Goal: Check status: Check status

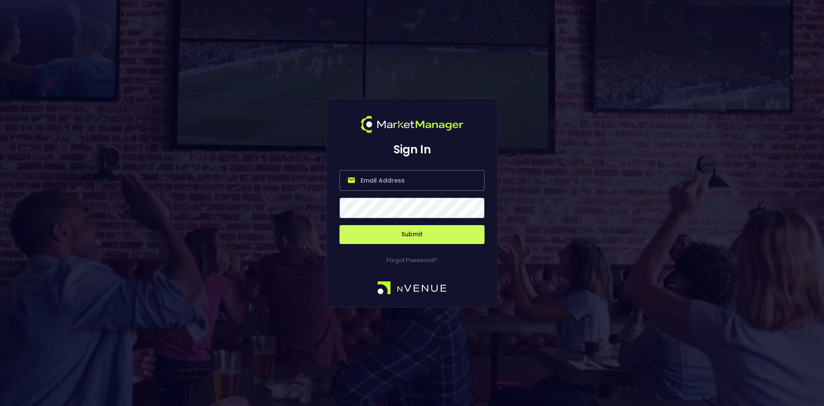
click at [414, 177] on input "email" at bounding box center [412, 180] width 145 height 21
type input "[EMAIL_ADDRESS][DOMAIN_NAME]"
click at [397, 234] on button "Submit" at bounding box center [412, 234] width 145 height 19
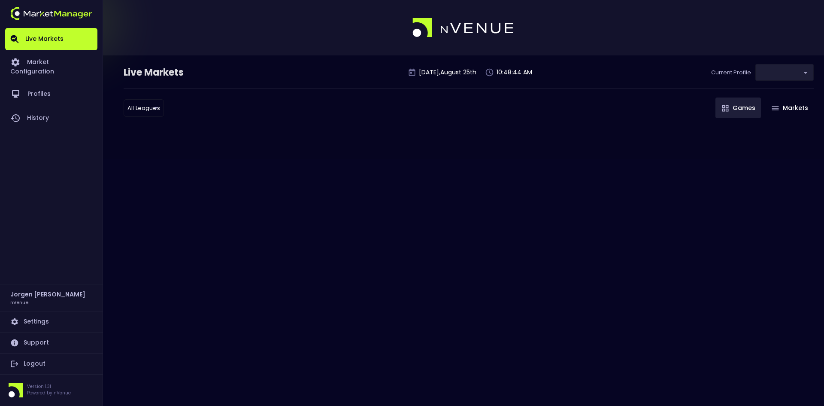
type input "0d810fa5-e353-4d9c-b11d-31f095cae871"
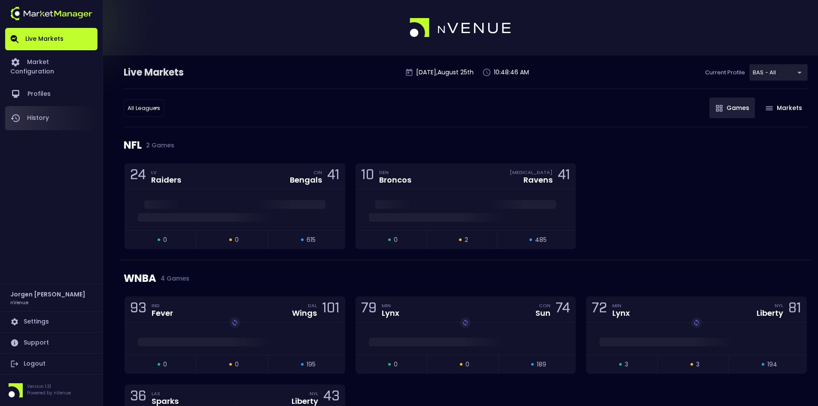
click at [37, 107] on link "History" at bounding box center [51, 118] width 92 height 24
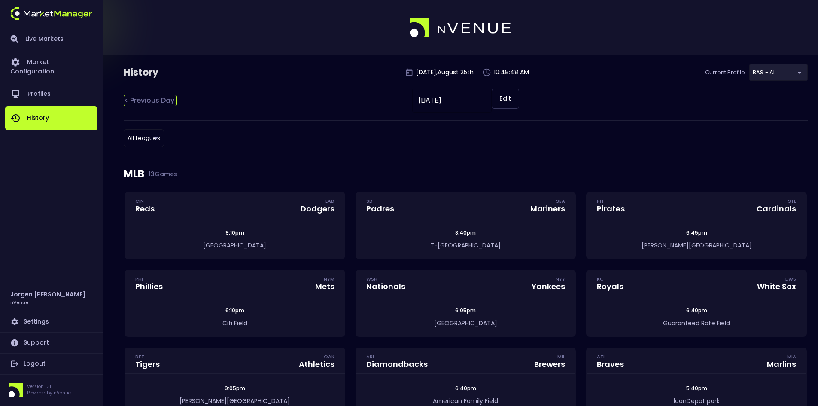
click at [161, 103] on div "< Previous Day" at bounding box center [150, 100] width 53 height 11
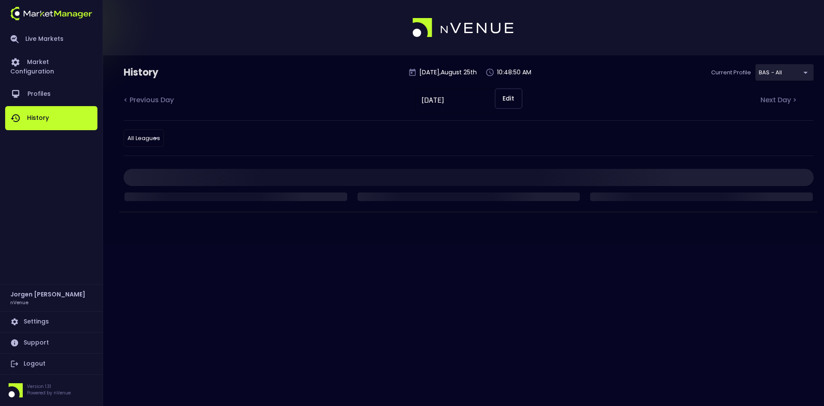
click at [509, 95] on button "Edit" at bounding box center [508, 98] width 27 height 20
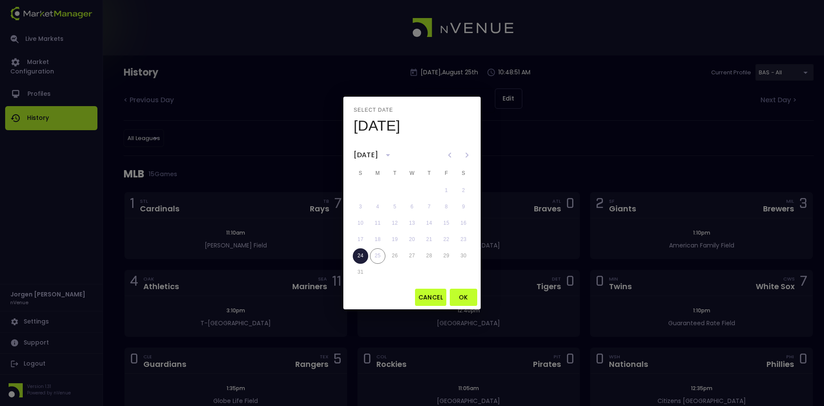
click at [449, 153] on icon "Previous month" at bounding box center [450, 155] width 10 height 10
click at [465, 153] on icon "Next month" at bounding box center [467, 155] width 10 height 10
click at [462, 223] on button "16" at bounding box center [463, 222] width 15 height 15
type input "[DATE]"
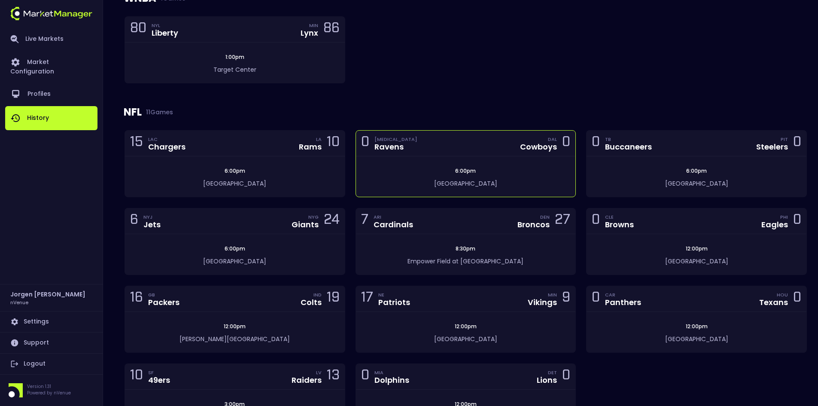
scroll to position [601, 0]
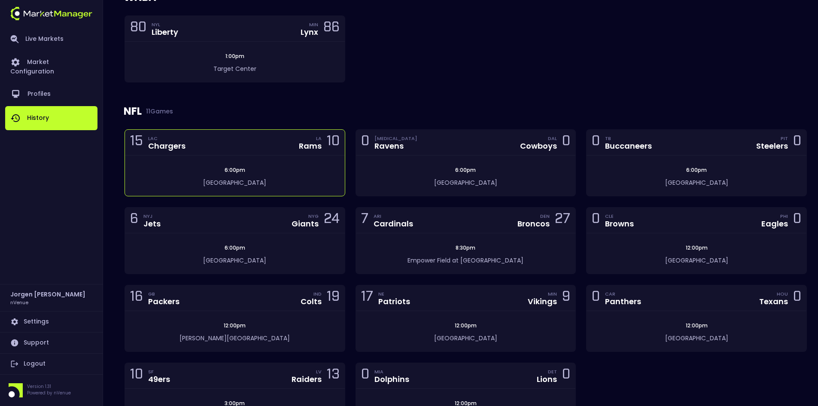
click at [300, 165] on div "6:00pm [GEOGRAPHIC_DATA]" at bounding box center [235, 175] width 220 height 40
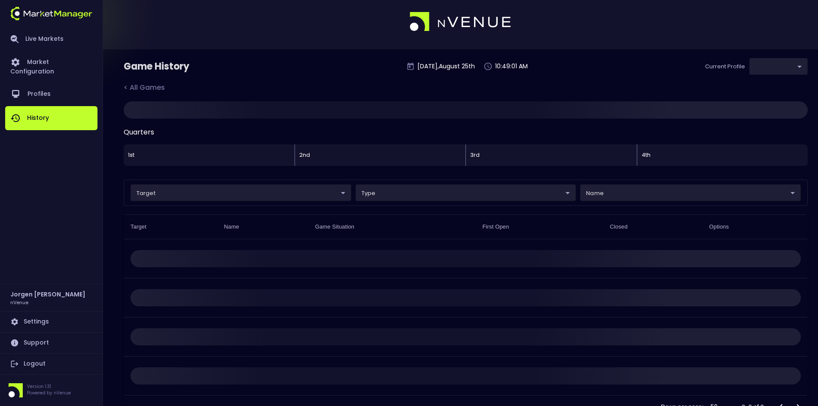
type input "0d810fa5-e353-4d9c-b11d-31f095cae871"
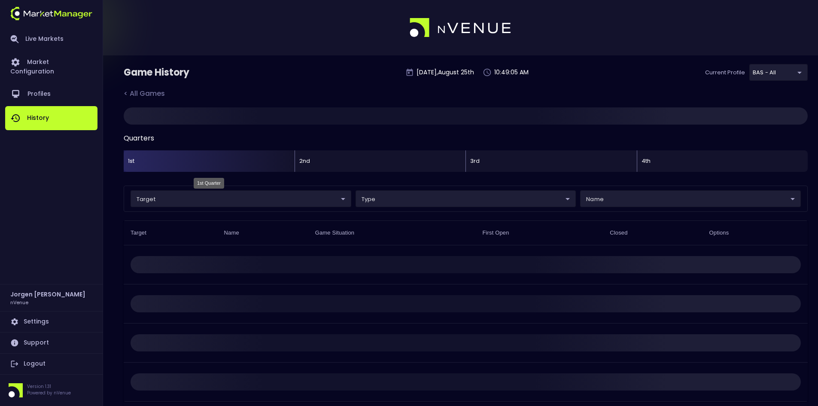
click at [196, 162] on div "1st" at bounding box center [209, 160] width 171 height 21
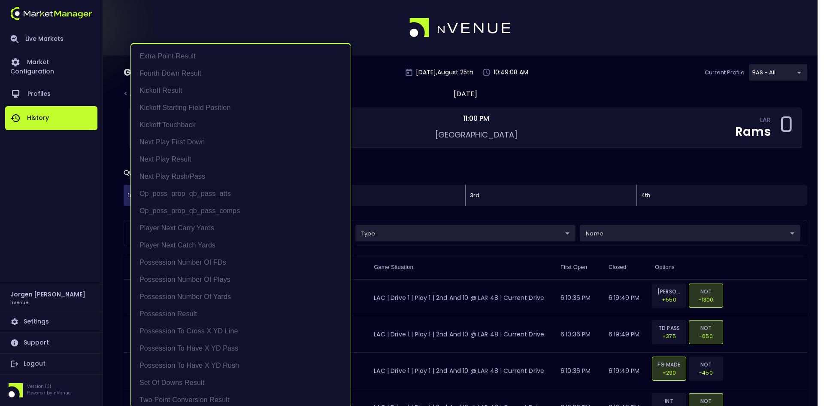
click at [200, 140] on li "Next Play First Down" at bounding box center [241, 141] width 220 height 17
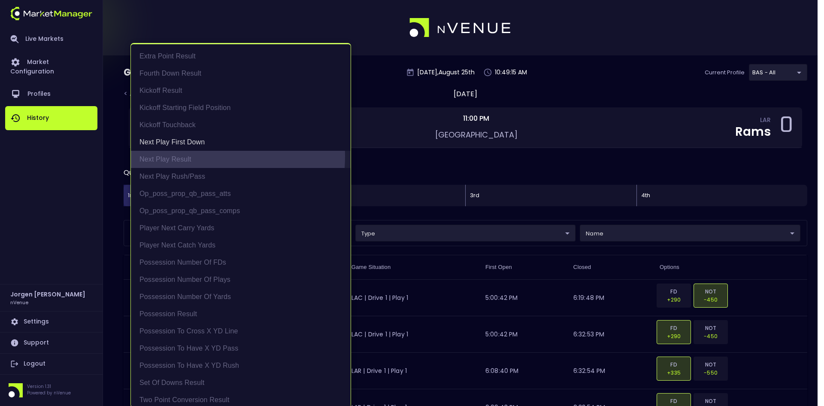
click at [187, 156] on li "Next Play Result" at bounding box center [241, 159] width 220 height 17
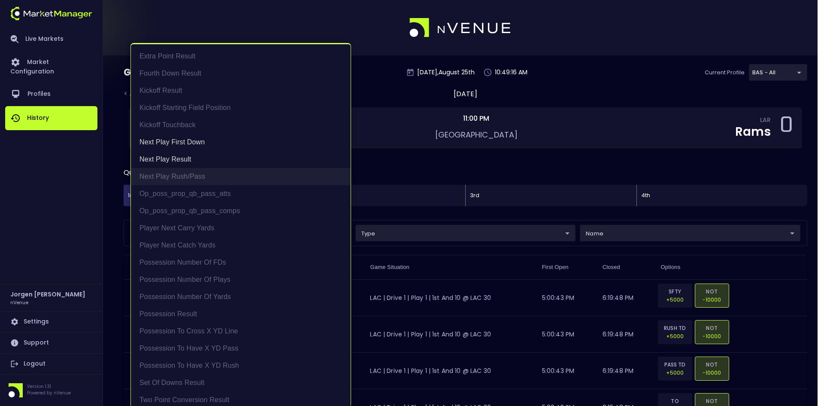
click at [183, 179] on li "Next Play Rush/Pass" at bounding box center [241, 176] width 220 height 17
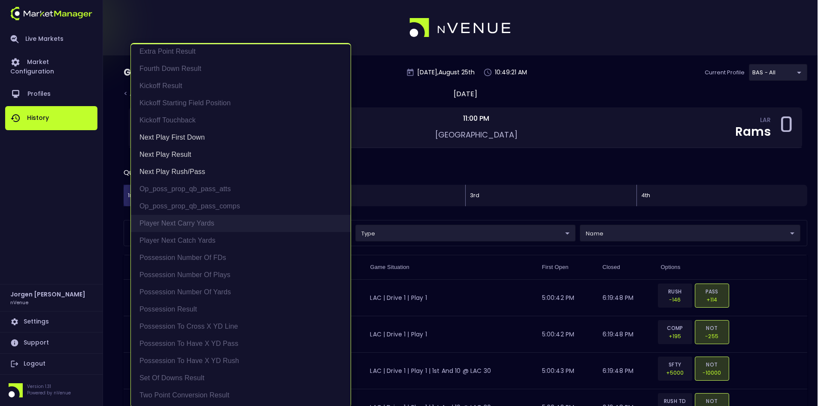
click at [180, 225] on li "Player Next Carry Yards" at bounding box center [241, 223] width 220 height 17
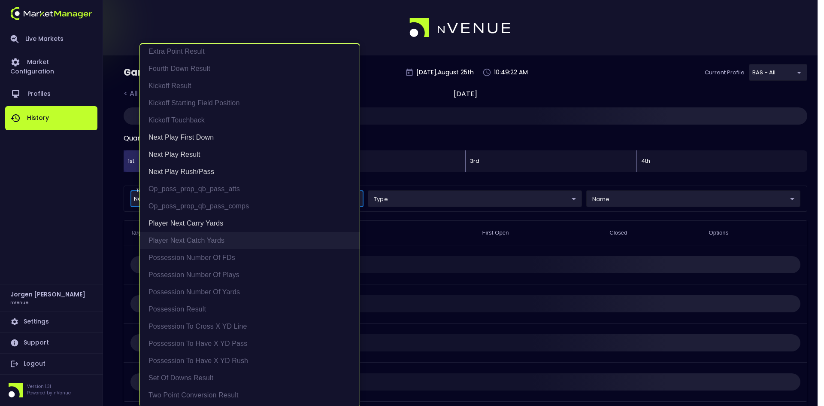
click at [182, 239] on li "Player Next Catch Yards" at bounding box center [250, 240] width 220 height 17
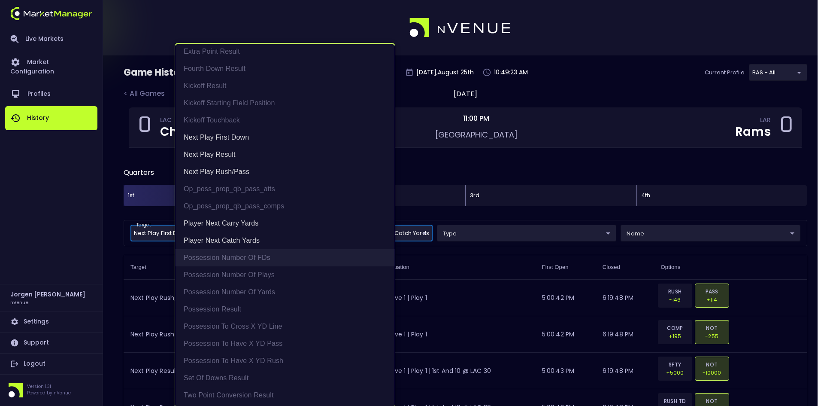
click at [232, 258] on li "Possession Number of FDs" at bounding box center [285, 257] width 220 height 17
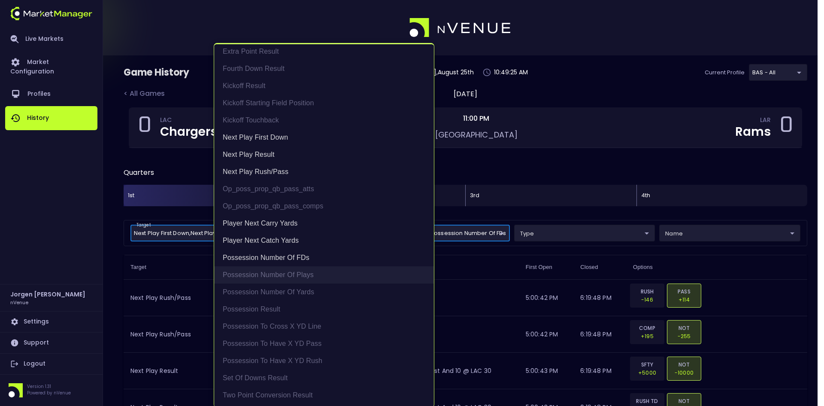
click at [266, 276] on li "Possession Number of Plays" at bounding box center [324, 274] width 220 height 17
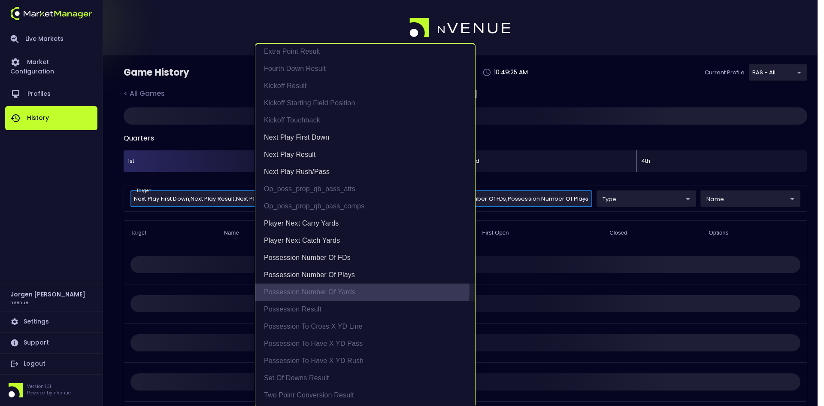
click at [295, 288] on li "Possession Number of Yards" at bounding box center [365, 291] width 220 height 17
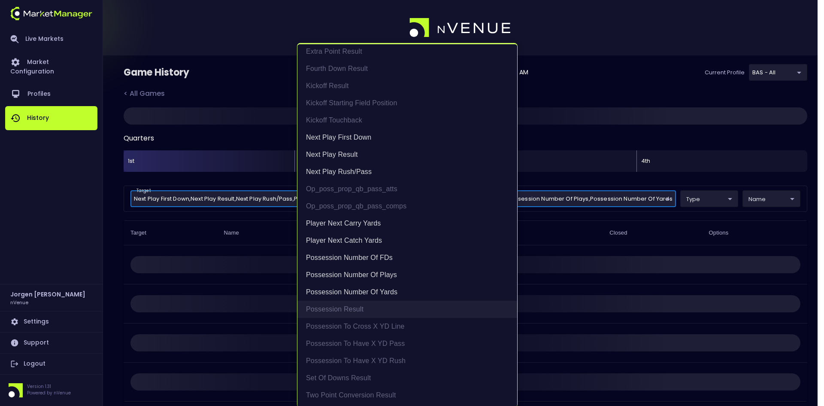
click at [341, 303] on li "Possession Result" at bounding box center [407, 308] width 220 height 17
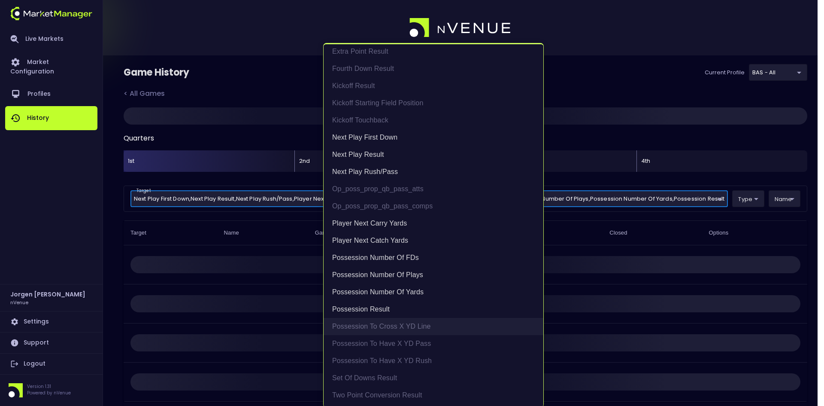
click at [372, 323] on li "Possession to Cross X YD Line" at bounding box center [434, 326] width 220 height 17
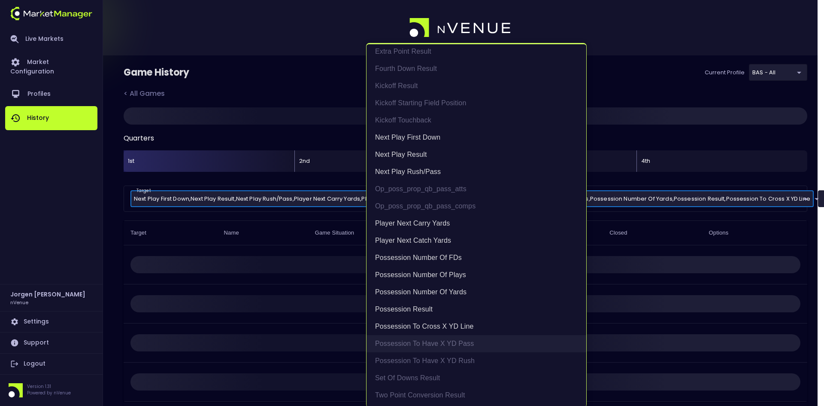
click at [406, 348] on li "Possession to Have X YD Pass" at bounding box center [477, 343] width 220 height 17
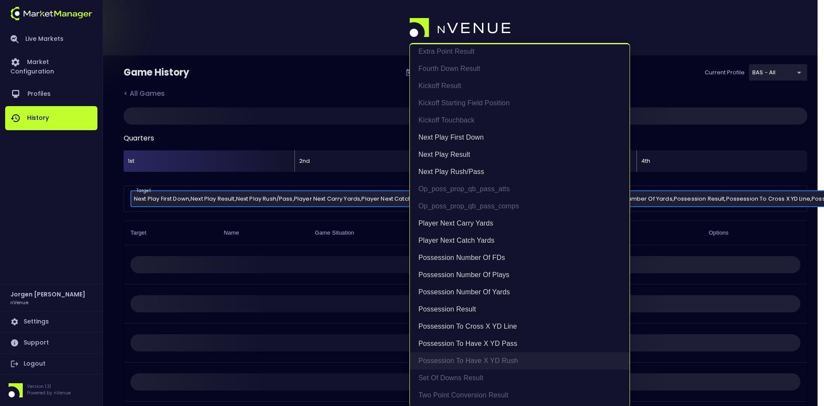
click at [461, 361] on li "Possession to Have X YD Rush" at bounding box center [520, 360] width 220 height 17
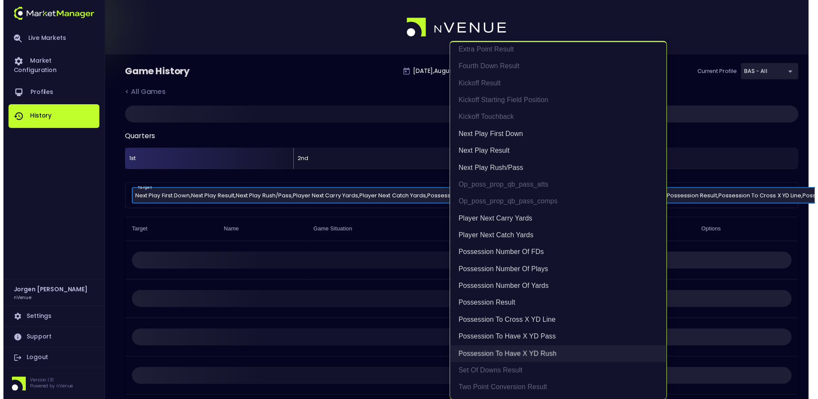
scroll to position [2, 0]
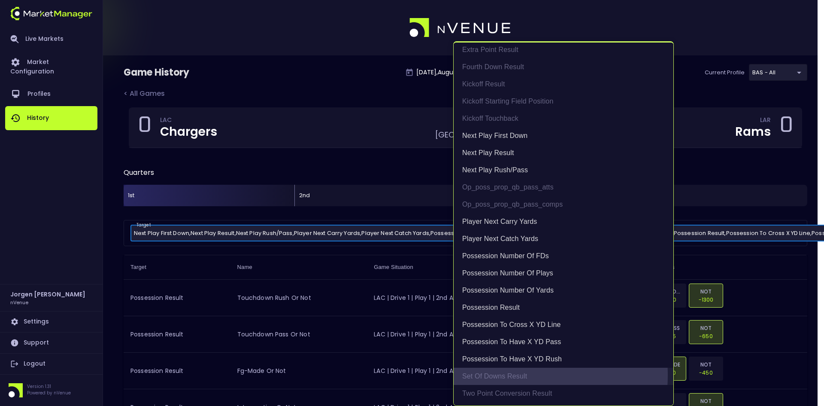
click at [503, 375] on li "Set of Downs Result" at bounding box center [564, 375] width 220 height 17
type input "Next Play First Down,Next Play Result,Next Play Rush/Pass,Player Next Carry Yar…"
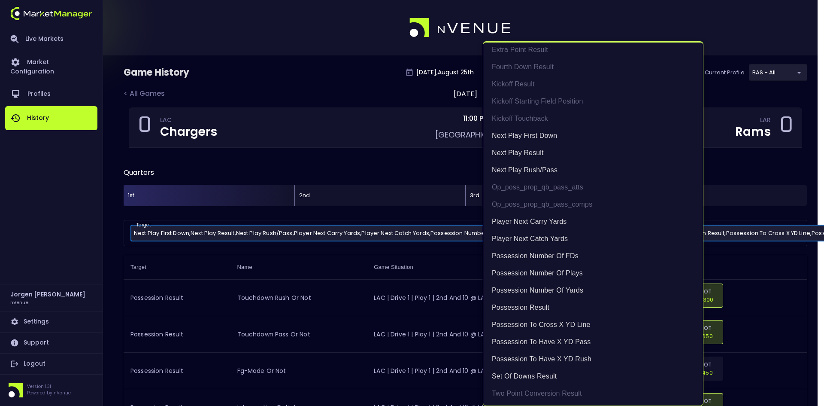
click at [350, 156] on div at bounding box center [412, 203] width 824 height 406
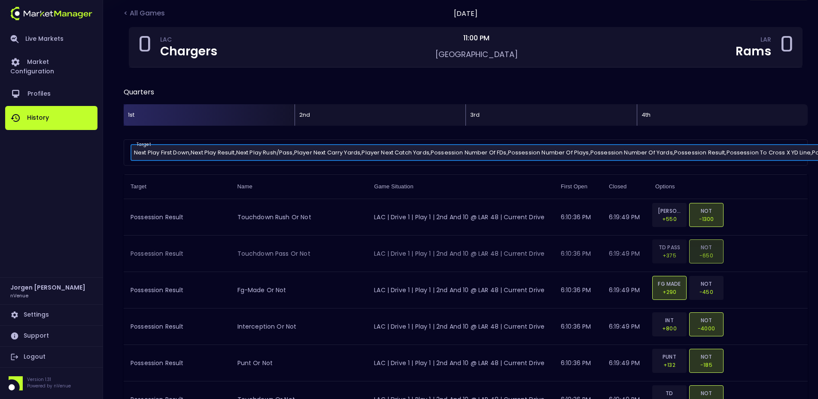
scroll to position [73, 0]
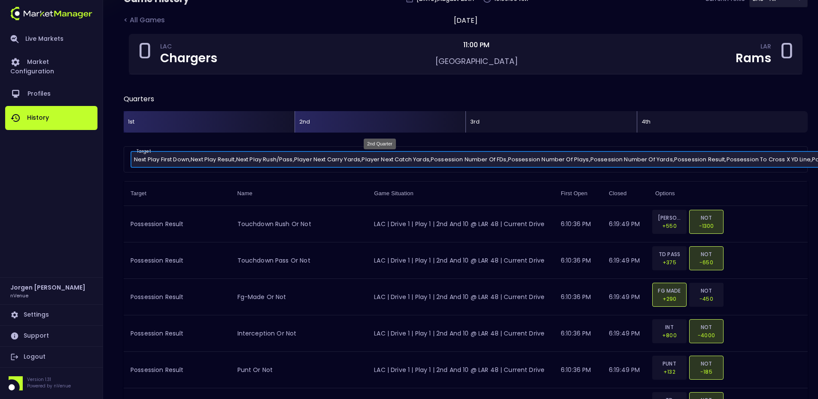
click at [353, 121] on div "2nd" at bounding box center [379, 121] width 171 height 21
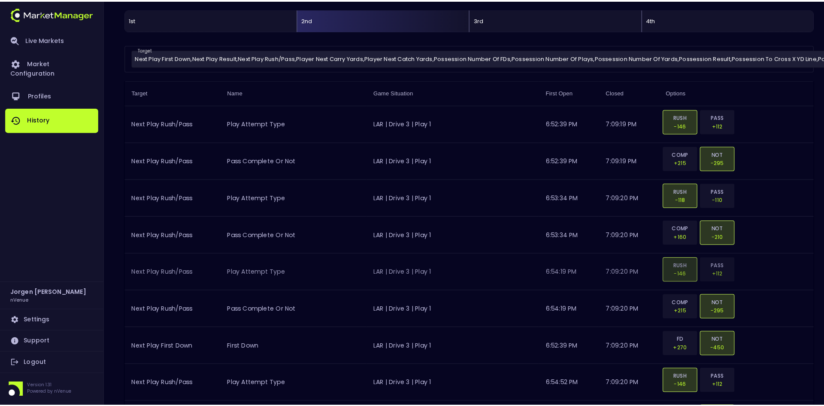
scroll to position [174, 0]
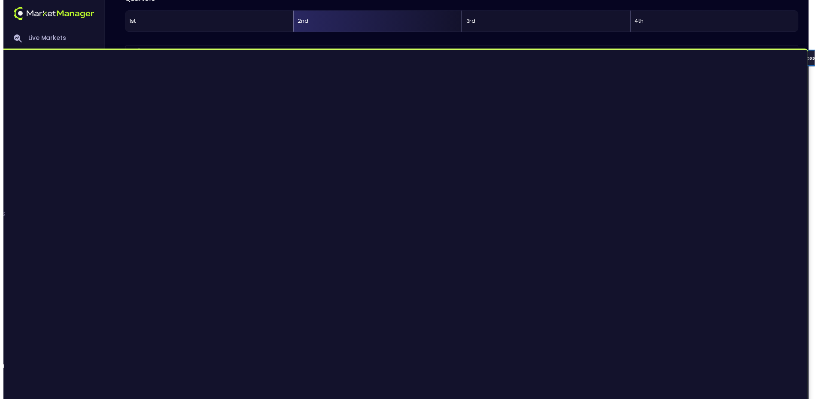
scroll to position [8, 0]
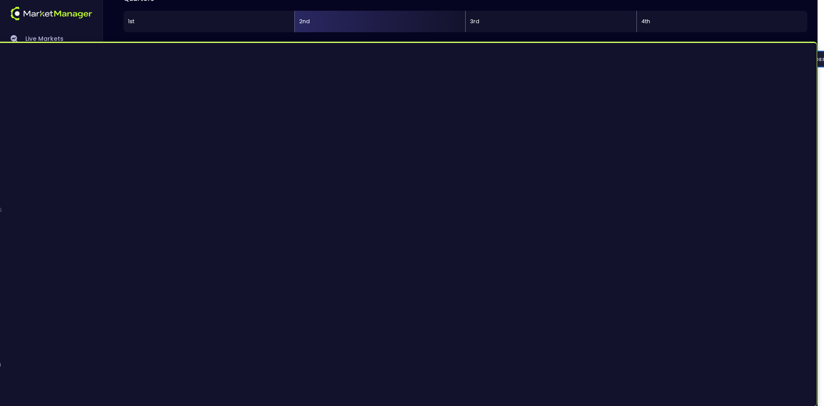
click at [383, 43] on div "Extra Point Result Fourth Down Result Kickoff Result Kickoff Starting Field Pos…" at bounding box center [412, 203] width 824 height 406
click at [363, 35] on div at bounding box center [412, 203] width 824 height 406
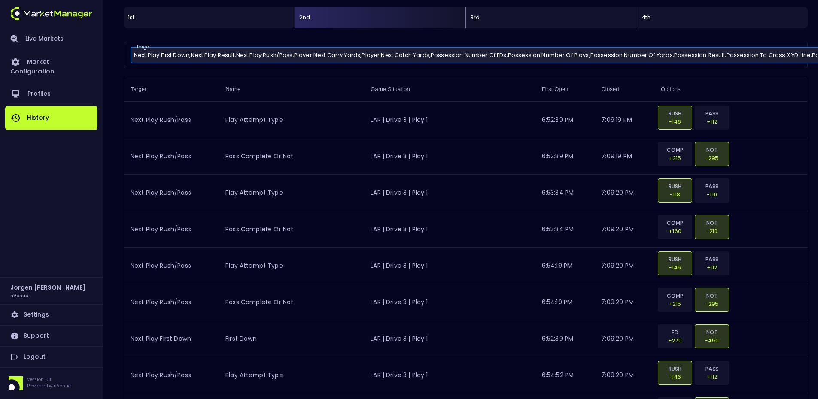
scroll to position [0, 0]
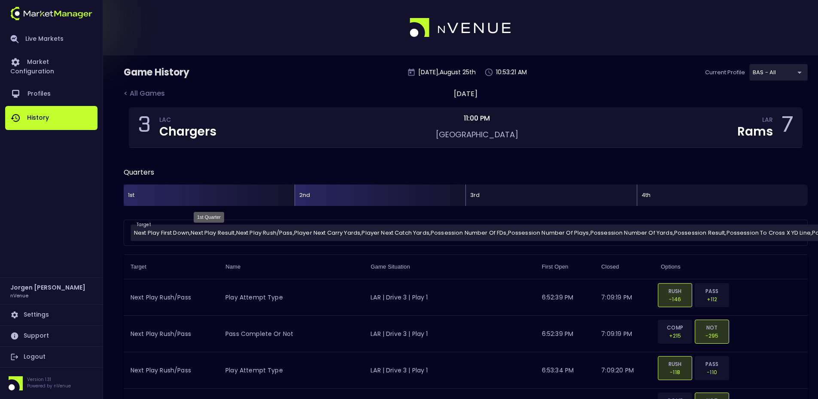
click at [190, 197] on div "1st" at bounding box center [209, 195] width 171 height 21
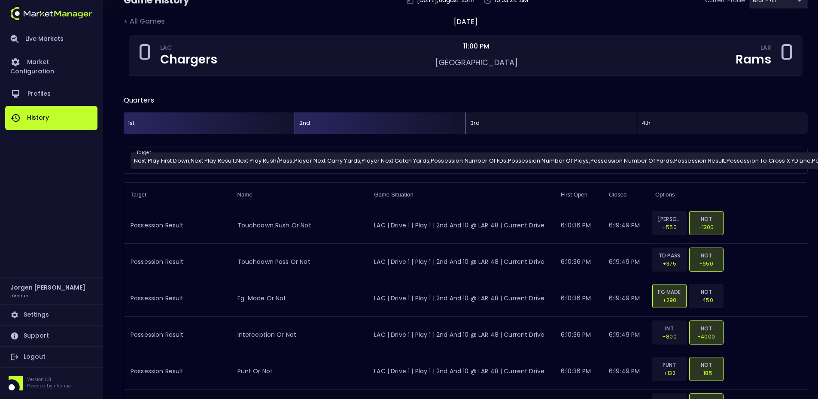
scroll to position [86, 0]
